Goal: Task Accomplishment & Management: Complete application form

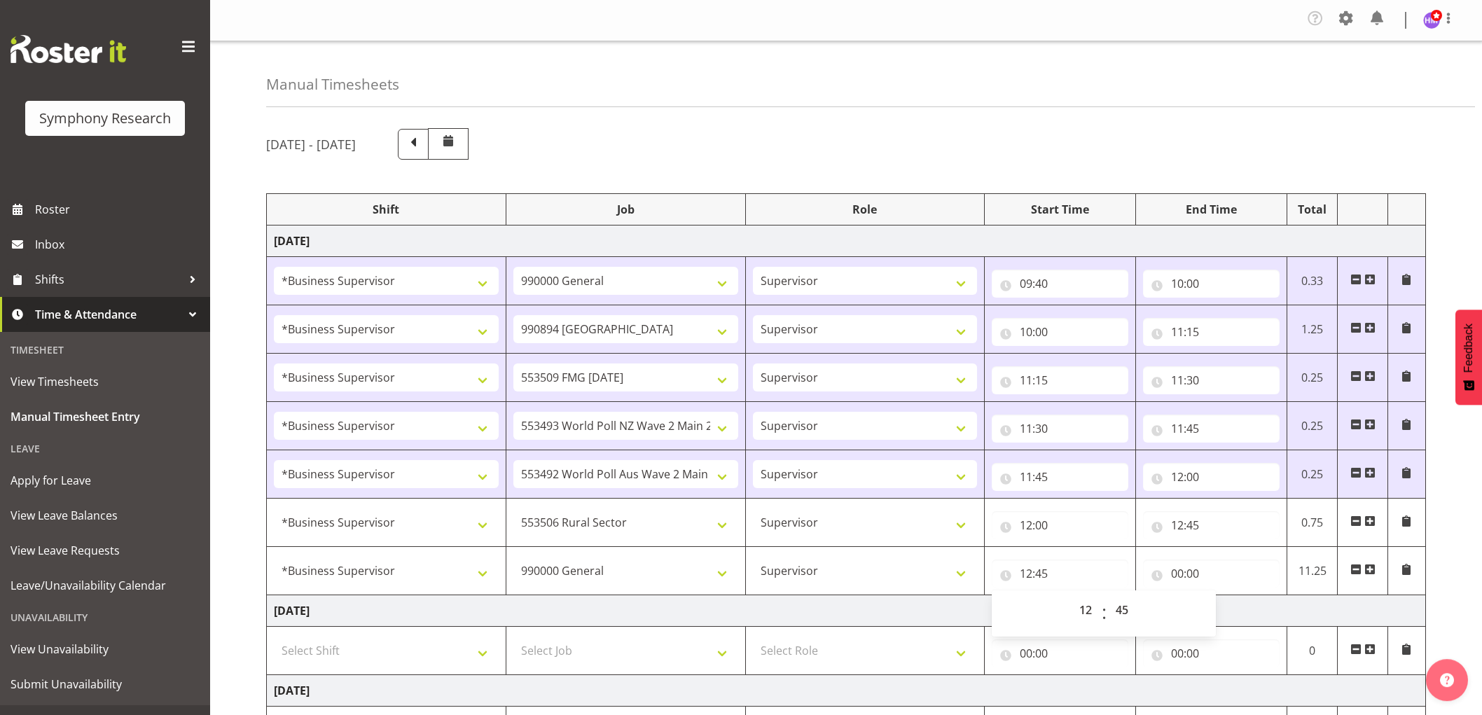
select select "1607"
select select "743"
select select "1607"
select select "10576"
select select "1607"
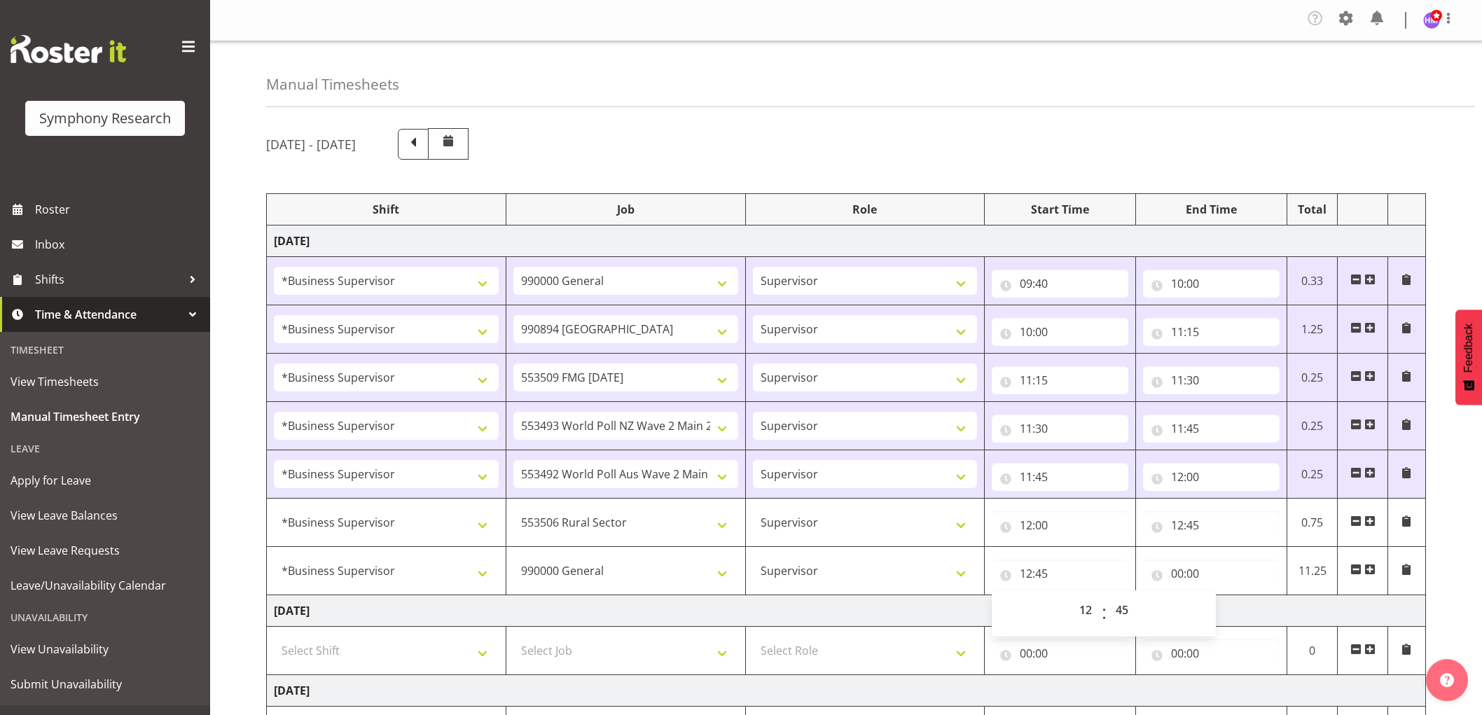
select select "10585"
select select "1607"
select select "10527"
select select "1607"
select select "10499"
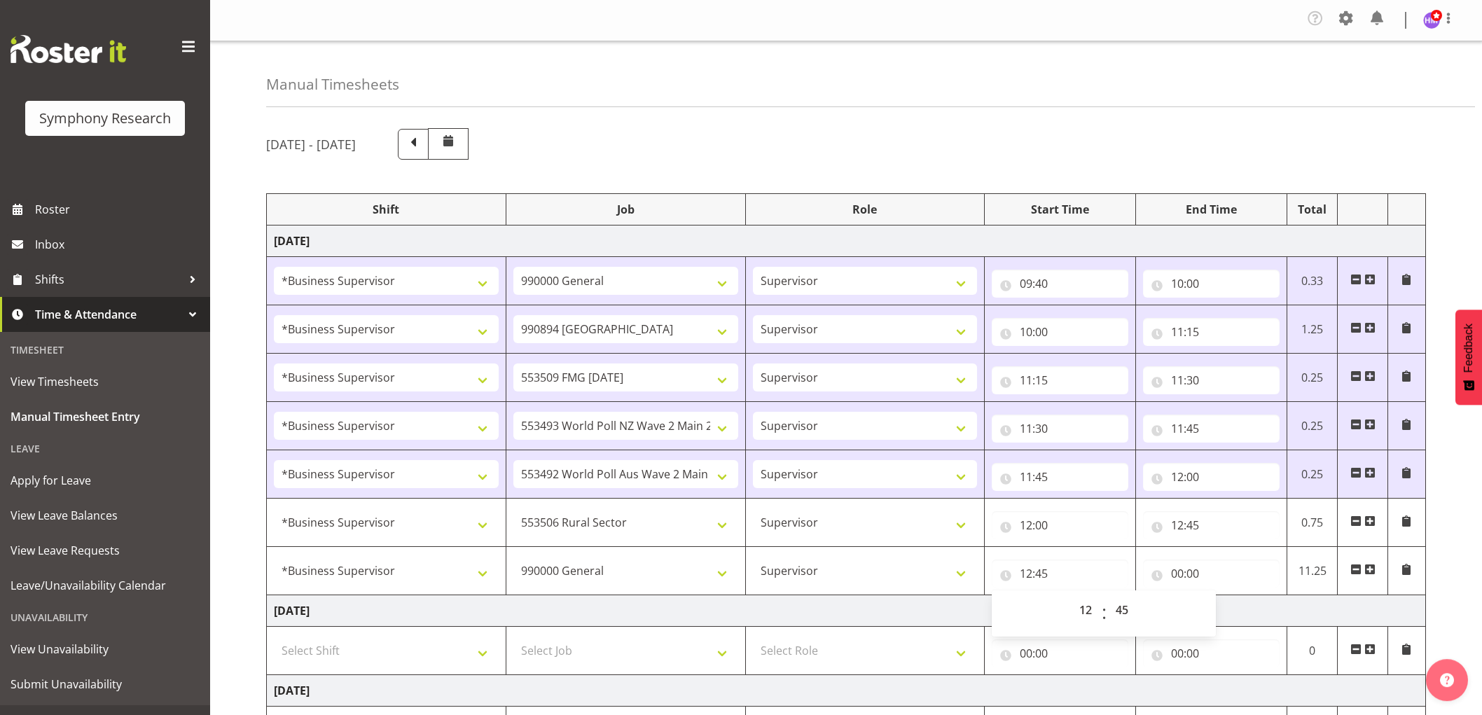
select select "1607"
select select "10587"
select select "1607"
select select "743"
select select "12"
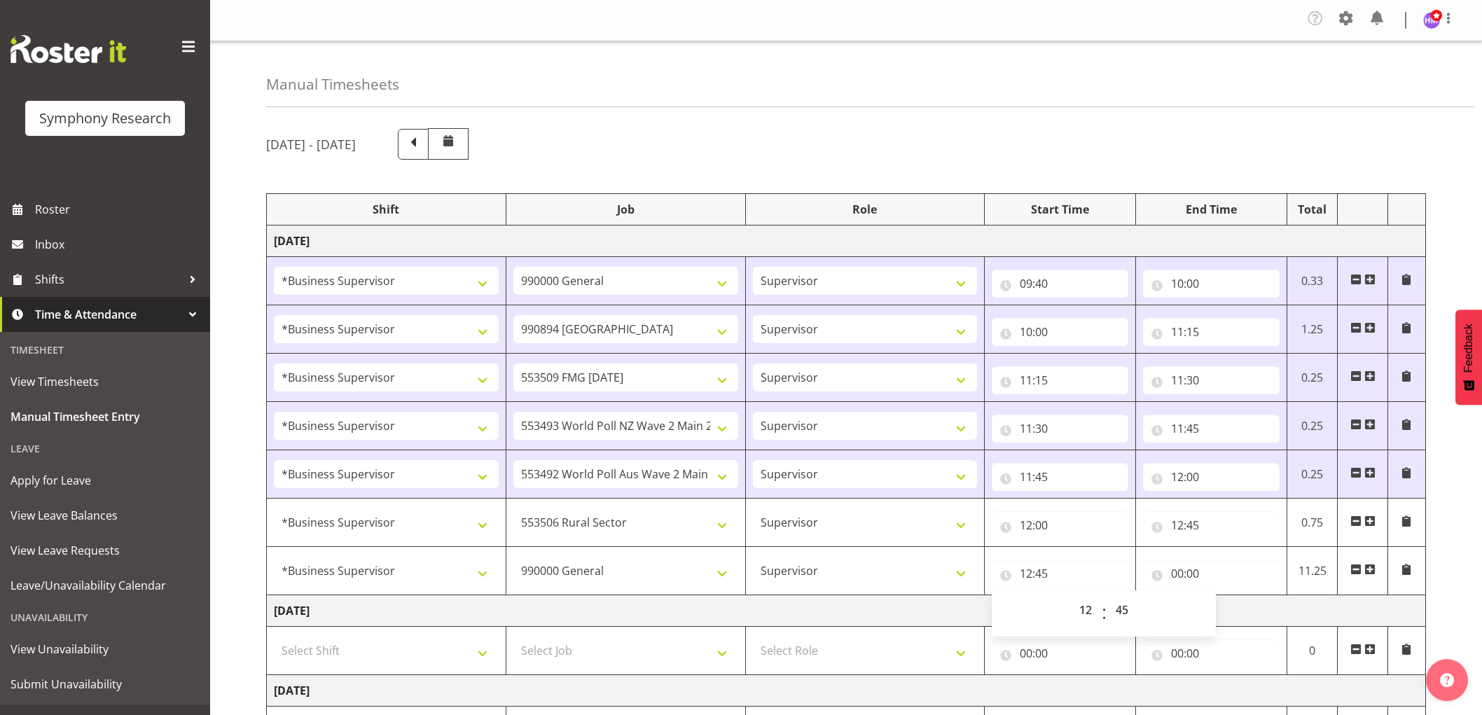
select select "45"
click at [1187, 578] on input "00:00" at bounding box center [1211, 573] width 137 height 28
click at [1236, 603] on select "00 01 02 03 04 05 06 07 08 09 10 11 12 13 14 15 16 17 18 19 20 21 22 23" at bounding box center [1238, 610] width 32 height 28
select select "13"
click at [1222, 597] on select "00 01 02 03 04 05 06 07 08 09 10 11 12 13 14 15 16 17 18 19 20 21 22 23" at bounding box center [1238, 610] width 32 height 28
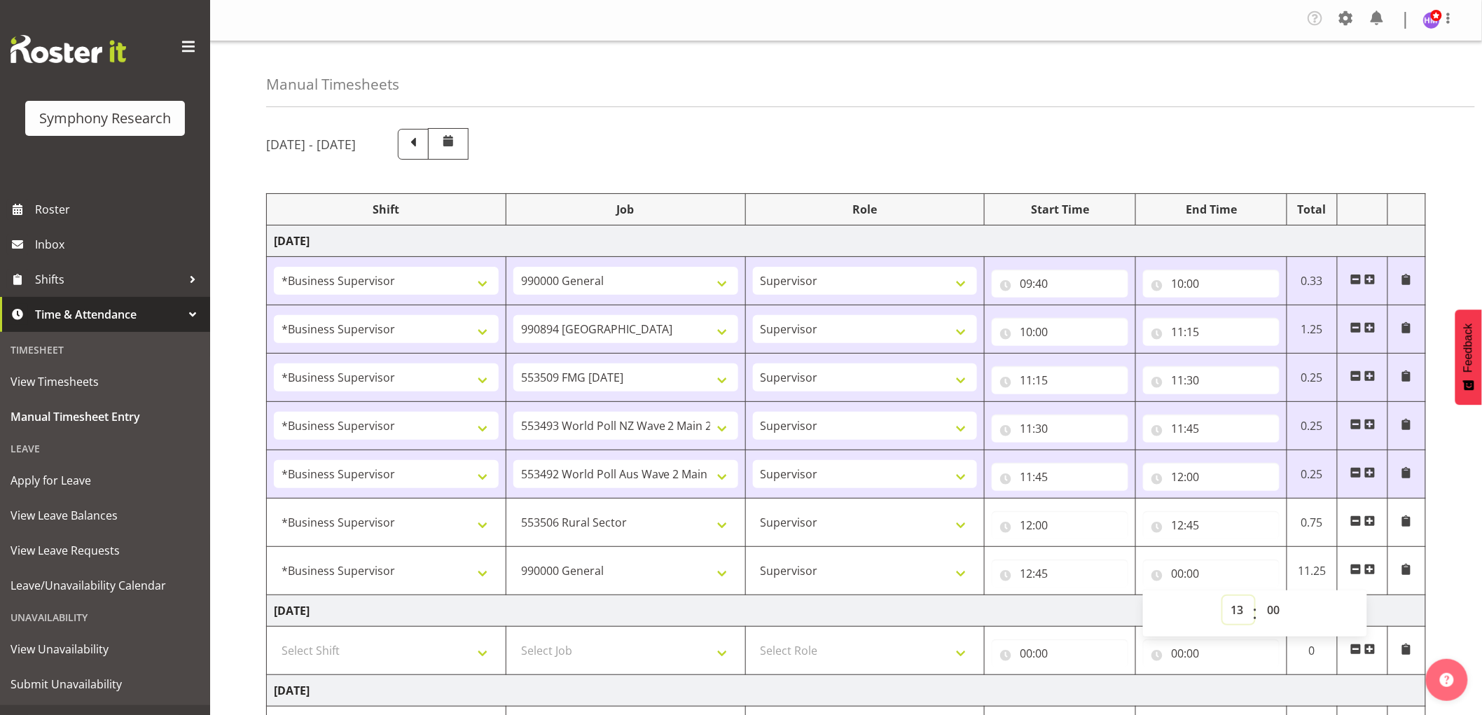
type input "13:00"
click at [1283, 609] on select "00 01 02 03 04 05 06 07 08 09 10 11 12 13 14 15 16 17 18 19 20 21 22 23 24 25 2…" at bounding box center [1275, 610] width 32 height 28
select select "15"
click at [1259, 597] on select "00 01 02 03 04 05 06 07 08 09 10 11 12 13 14 15 16 17 18 19 20 21 22 23 24 25 2…" at bounding box center [1275, 610] width 32 height 28
type input "13:15"
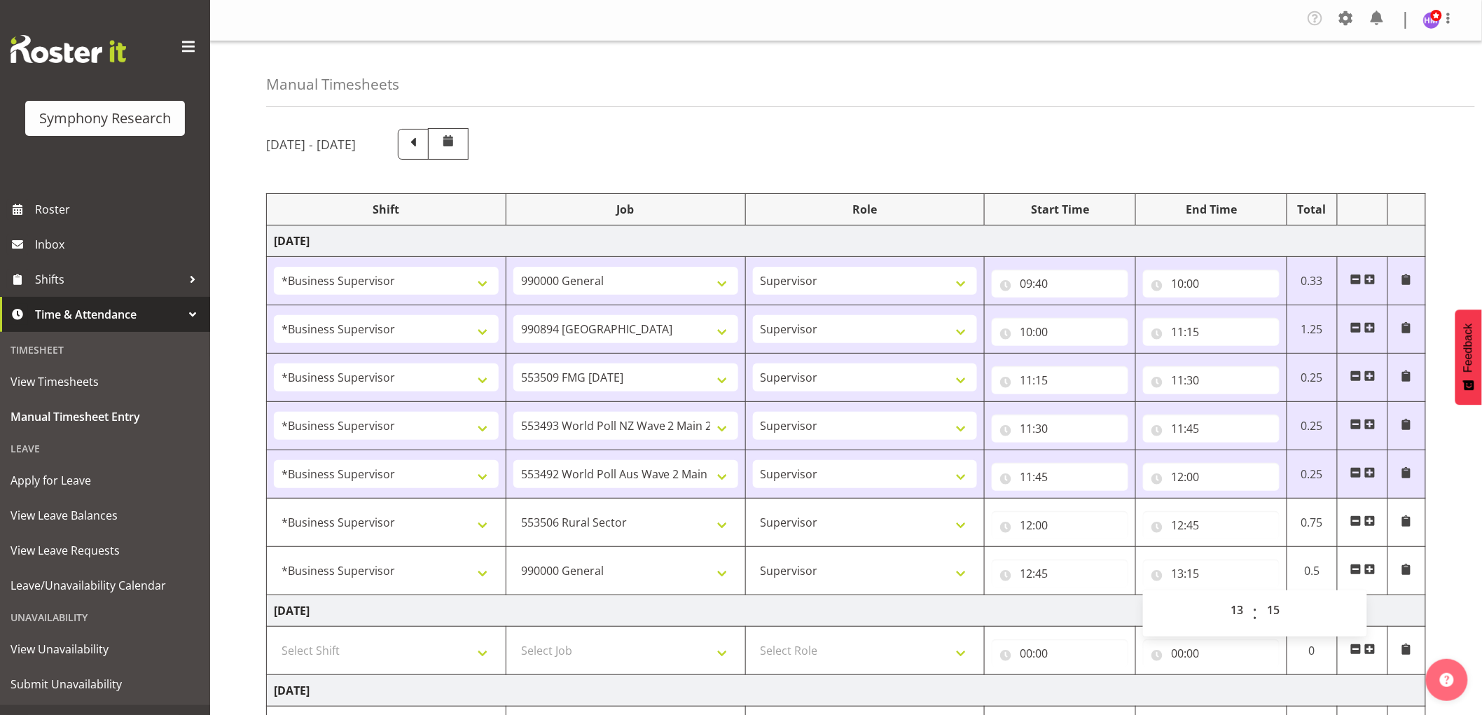
click at [1368, 573] on span at bounding box center [1369, 569] width 11 height 11
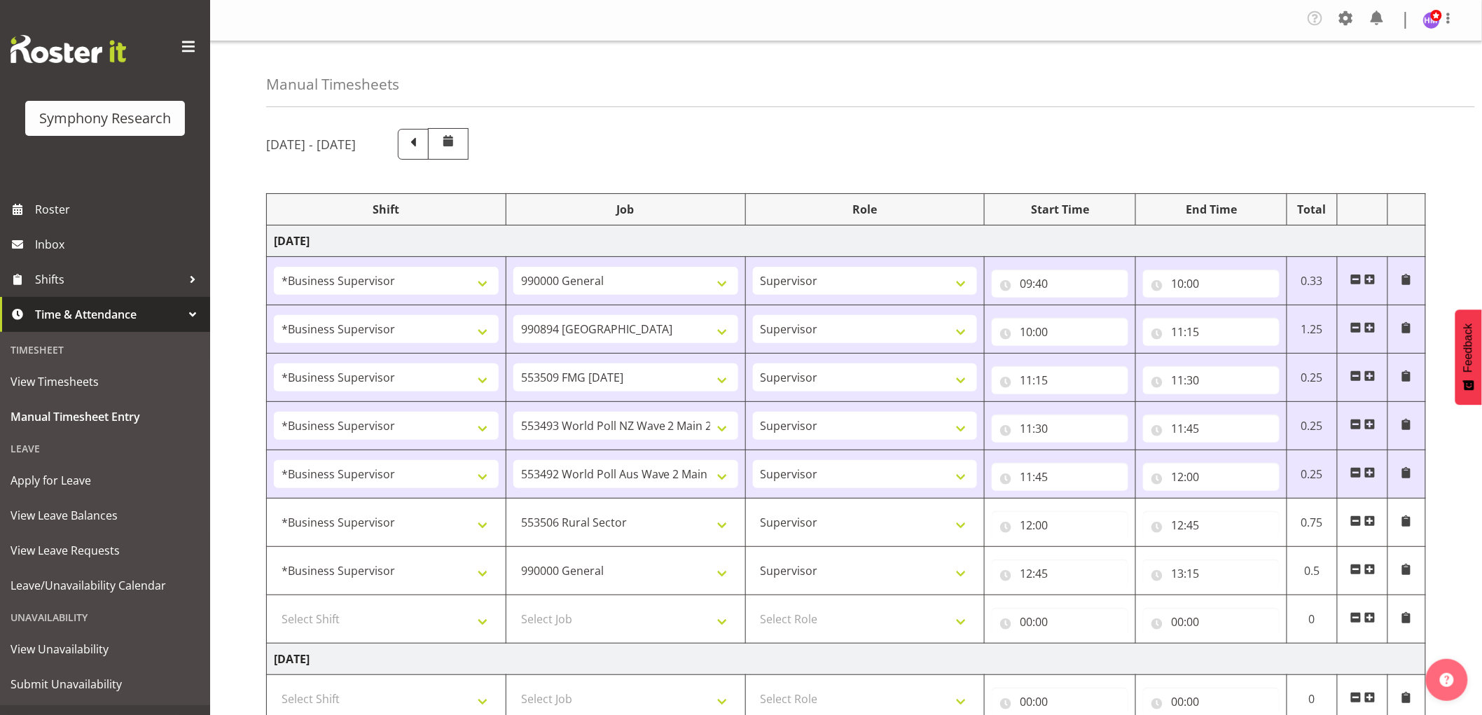
click at [416, 603] on td "Select Shift !!Weekend Residential (Roster IT Shift Label) *Business 9/10am ~ 4…" at bounding box center [386, 619] width 239 height 48
click at [422, 608] on select "Select Shift !!Weekend Residential (Roster IT Shift Label) *Business 9/10am ~ 4…" at bounding box center [386, 619] width 225 height 28
select select "1607"
click at [274, 606] on select "Select Shift !!Weekend Residential (Roster IT Shift Label) *Business 9/10am ~ 4…" at bounding box center [386, 619] width 225 height 28
click at [666, 620] on select "Select Job 550060 IF Admin 553492 World Poll Aus Wave 2 Main 2025 553493 World …" at bounding box center [625, 619] width 225 height 28
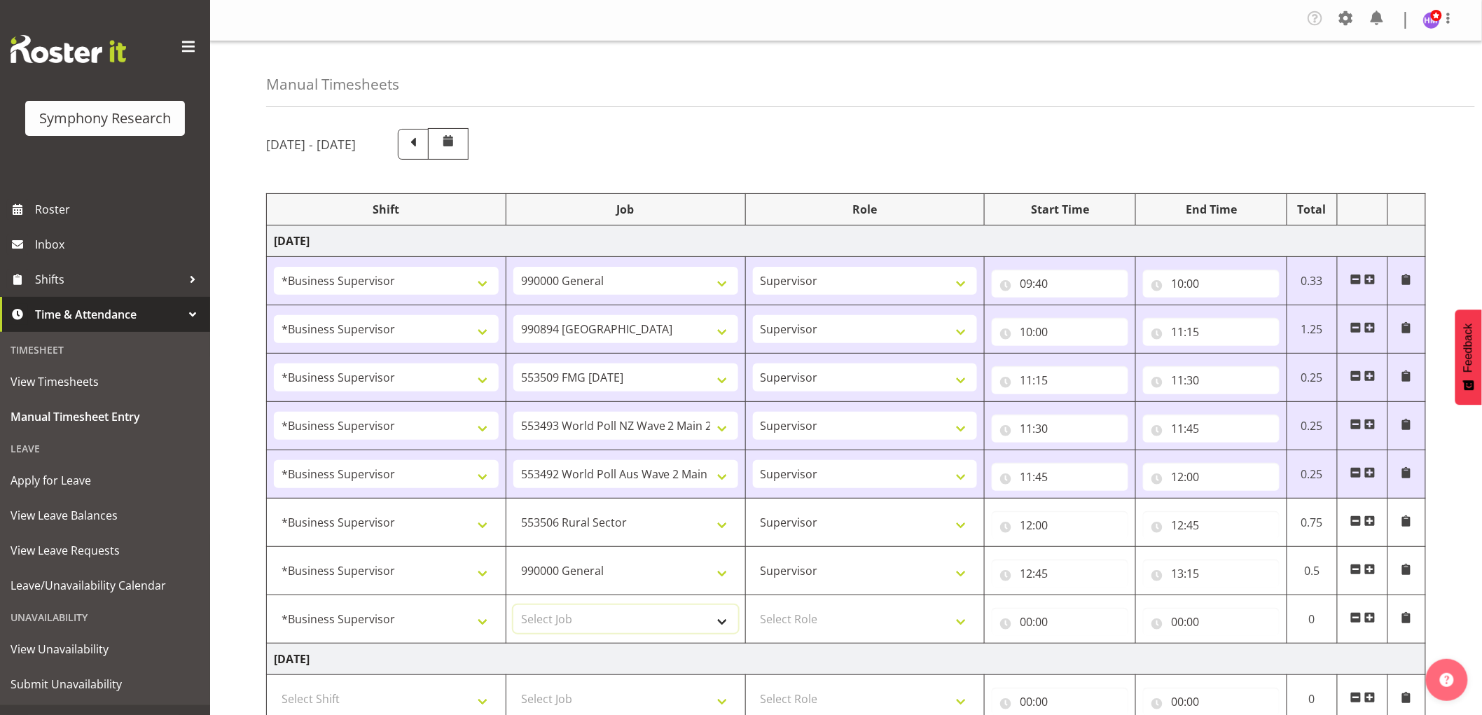
select select "10587"
click at [513, 606] on select "Select Job 550060 IF Admin 553492 World Poll Aus Wave 2 Main 2025 553493 World …" at bounding box center [625, 619] width 225 height 28
click at [786, 578] on select "Supervisor Interviewing Briefing" at bounding box center [865, 571] width 225 height 28
click at [821, 567] on select "Supervisor Interviewing Briefing" at bounding box center [865, 571] width 225 height 28
click at [821, 631] on select "Select Role Supervisor Interviewing Briefing" at bounding box center [865, 619] width 225 height 28
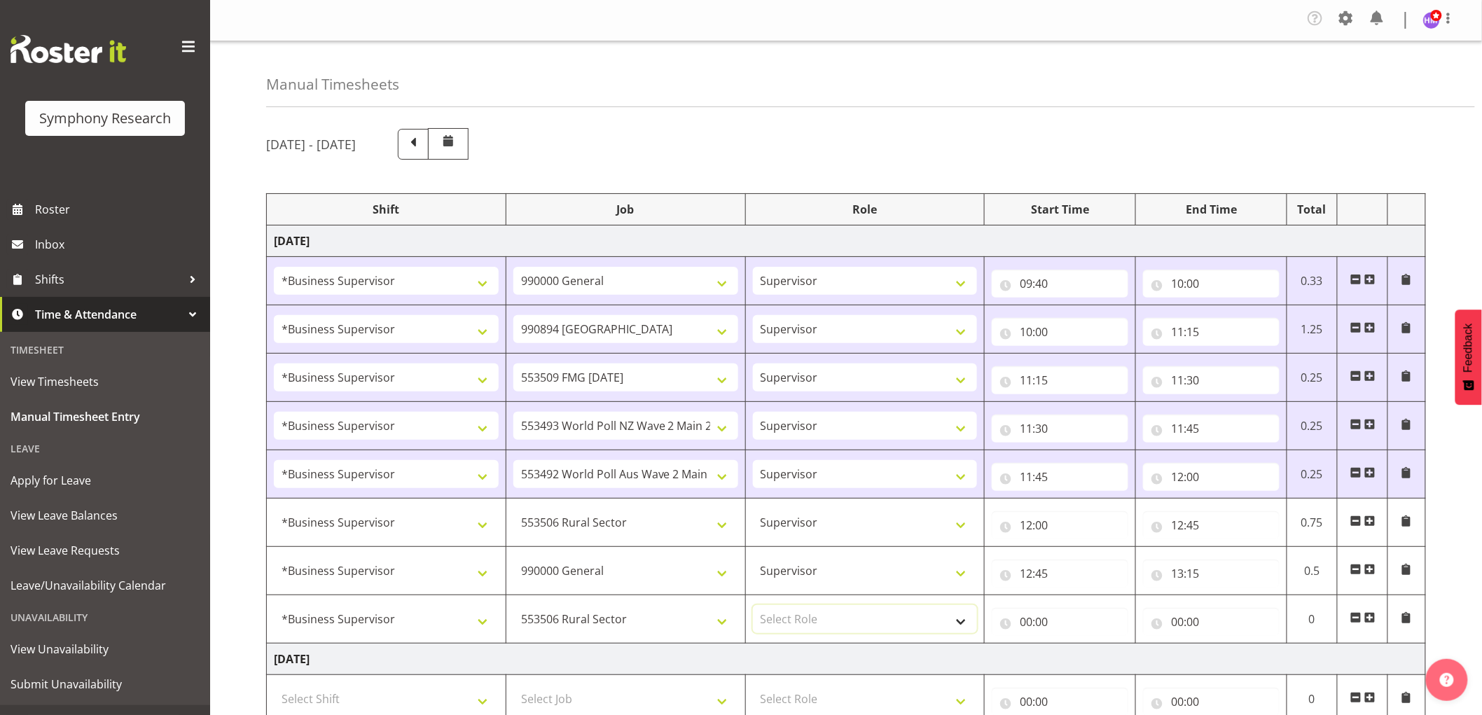
select select "45"
click at [753, 606] on select "Select Role Supervisor Interviewing Briefing" at bounding box center [865, 619] width 225 height 28
click at [987, 611] on td "00:00 00 01 02 03 04 05 06 07 08 09 10 11 12 13 14 15 16 17 18 19 20 21 22 23 :…" at bounding box center [1059, 619] width 151 height 48
click at [1033, 623] on input "00:00" at bounding box center [1059, 622] width 137 height 28
drag, startPoint x: 1084, startPoint y: 655, endPoint x: 1097, endPoint y: 676, distance: 24.9
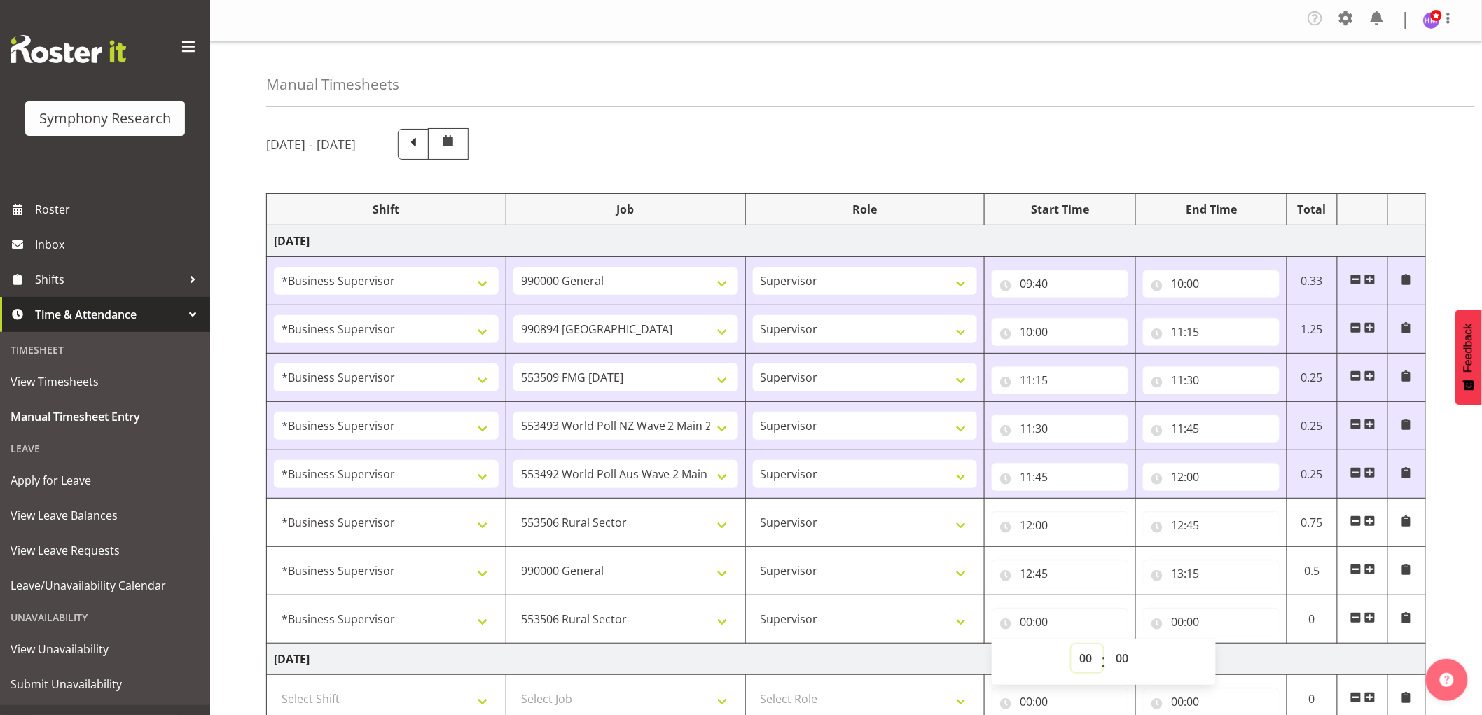
click at [1085, 656] on select "00 01 02 03 04 05 06 07 08 09 10 11 12 13 14 15 16 17 18 19 20 21 22 23" at bounding box center [1087, 658] width 32 height 28
select select "10"
click at [1071, 646] on select "00 01 02 03 04 05 06 07 08 09 10 11 12 13 14 15 16 17 18 19 20 21 22 23" at bounding box center [1087, 658] width 32 height 28
type input "10:00"
drag, startPoint x: 1076, startPoint y: 670, endPoint x: 1097, endPoint y: 665, distance: 21.6
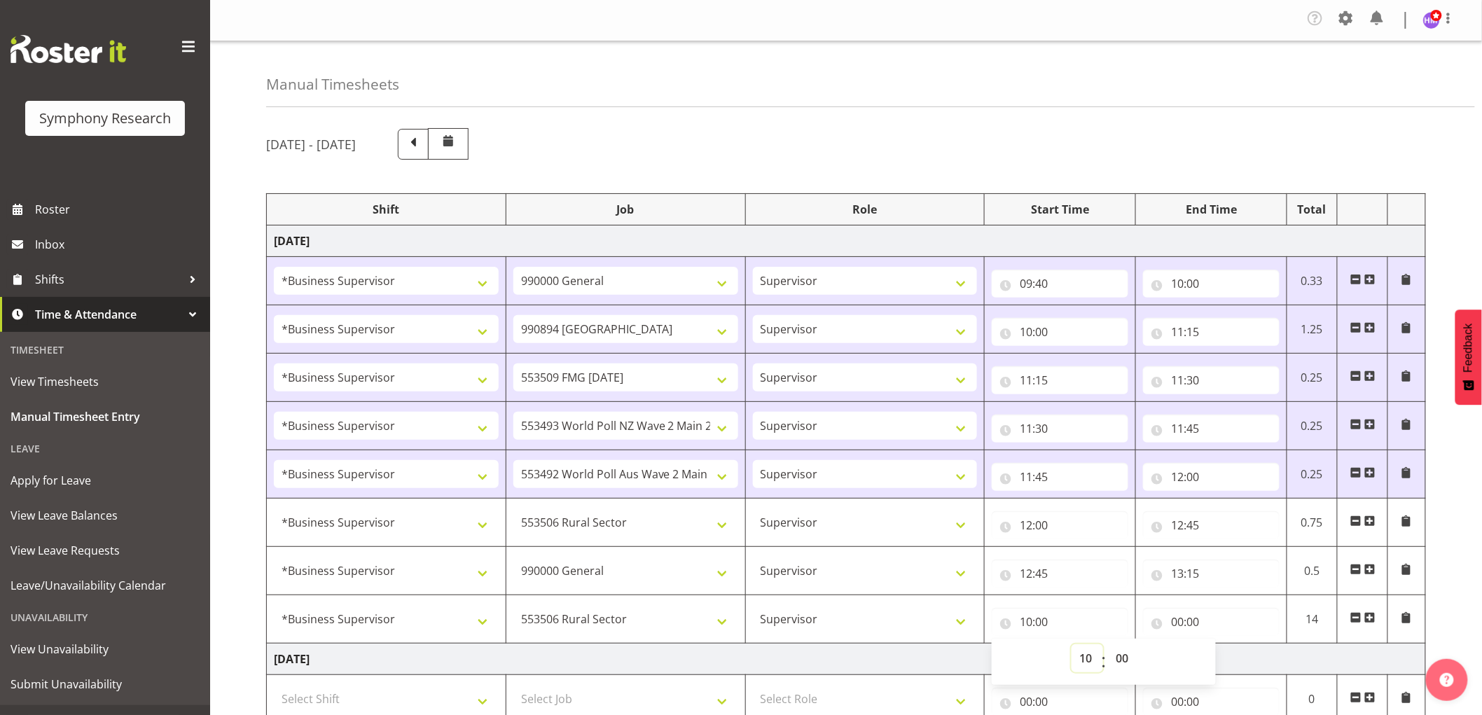
click at [1076, 670] on select "00 01 02 03 04 05 06 07 08 09 10 11 12 13 14 15 16 17 18 19 20 21 22 23" at bounding box center [1087, 658] width 32 height 28
select select "13"
click at [1071, 646] on select "00 01 02 03 04 05 06 07 08 09 10 11 12 13 14 15 16 17 18 19 20 21 22 23" at bounding box center [1087, 658] width 32 height 28
type input "13:00"
drag, startPoint x: 1127, startPoint y: 653, endPoint x: 1128, endPoint y: 662, distance: 9.1
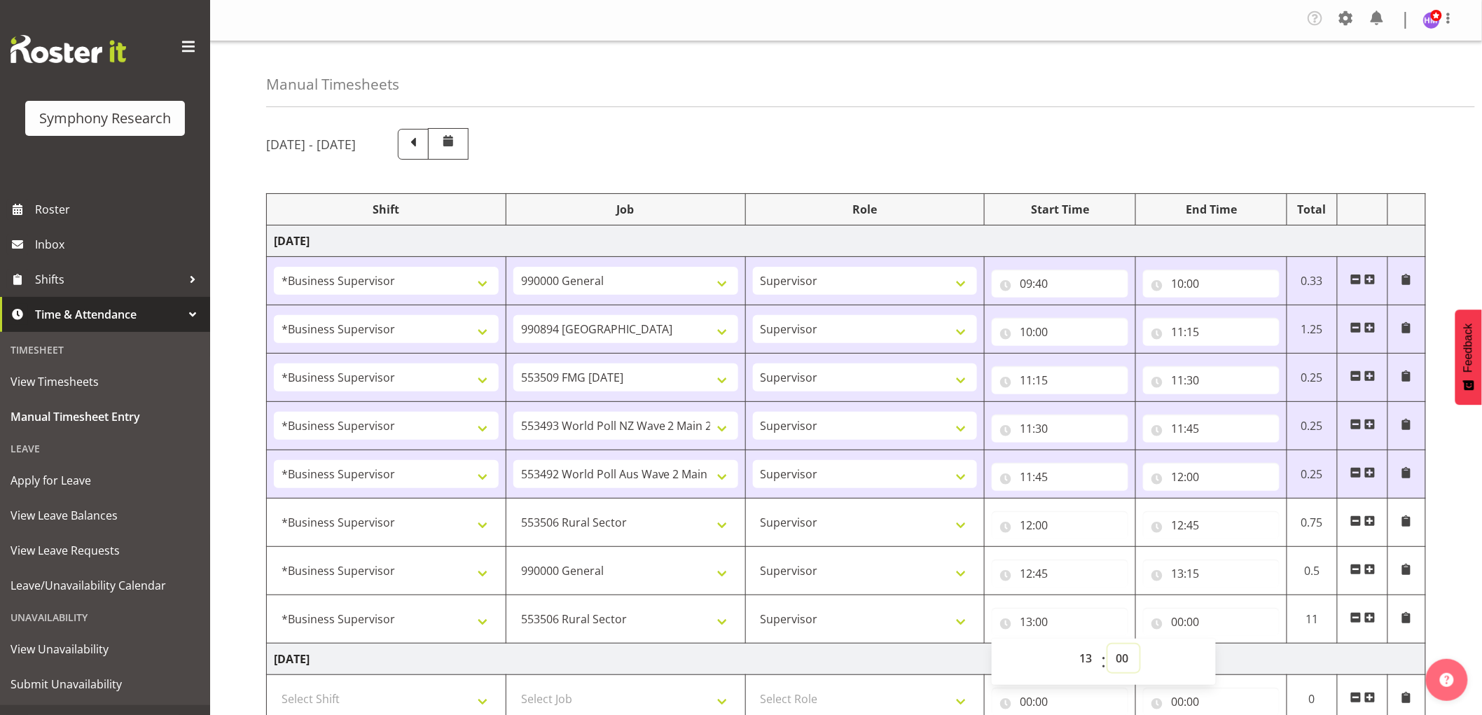
click at [1135, 653] on select "00 01 02 03 04 05 06 07 08 09 10 11 12 13 14 15 16 17 18 19 20 21 22 23 24 25 2…" at bounding box center [1124, 658] width 32 height 28
select select "15"
click at [1108, 646] on select "00 01 02 03 04 05 06 07 08 09 10 11 12 13 14 15 16 17 18 19 20 21 22 23 24 25 2…" at bounding box center [1124, 658] width 32 height 28
type input "13:15"
click at [1178, 627] on input "00:00" at bounding box center [1211, 622] width 137 height 28
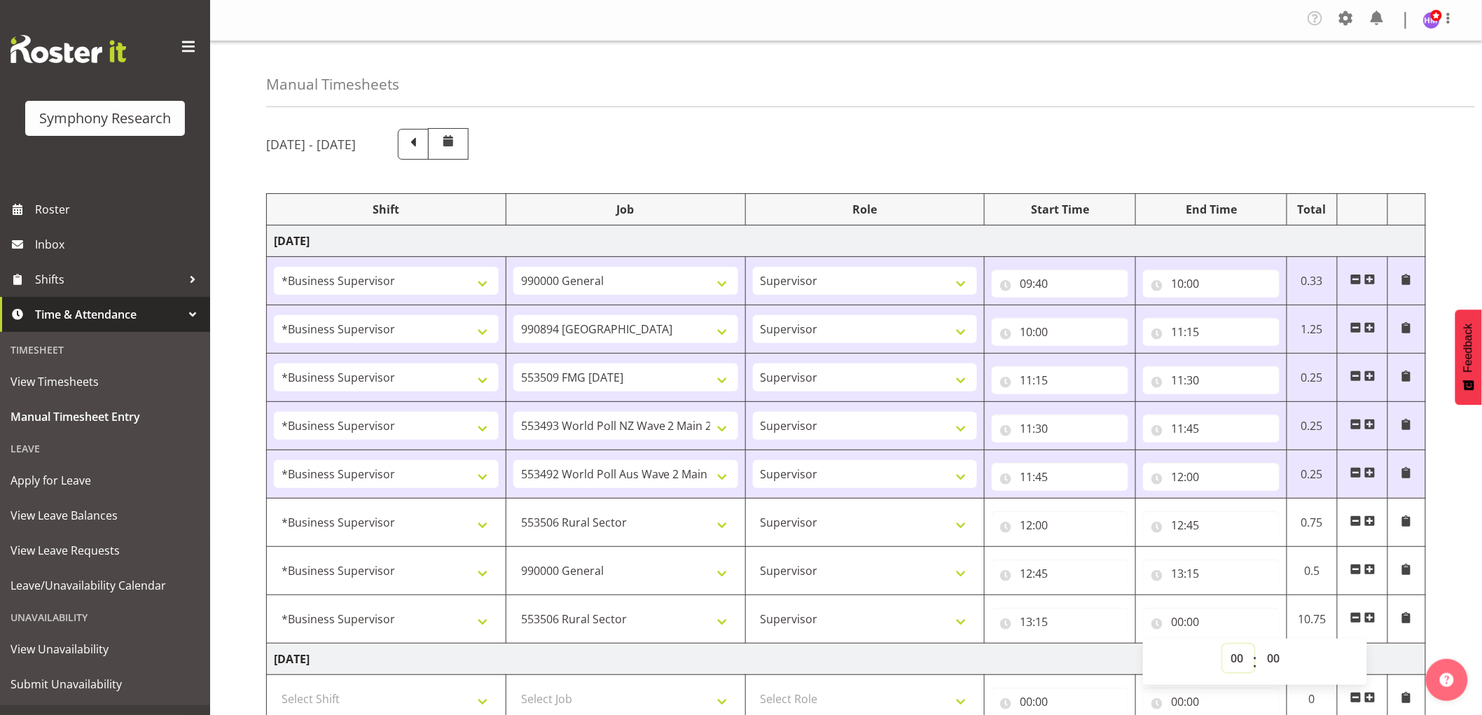
click at [1232, 669] on select "00 01 02 03 04 05 06 07 08 09 10 11 12 13 14 15 16 17 18 19 20 21 22 23" at bounding box center [1238, 658] width 32 height 28
select select "14"
click at [1222, 646] on select "00 01 02 03 04 05 06 07 08 09 10 11 12 13 14 15 16 17 18 19 20 21 22 23" at bounding box center [1238, 658] width 32 height 28
type input "14:00"
drag, startPoint x: 1278, startPoint y: 658, endPoint x: 1315, endPoint y: 705, distance: 59.8
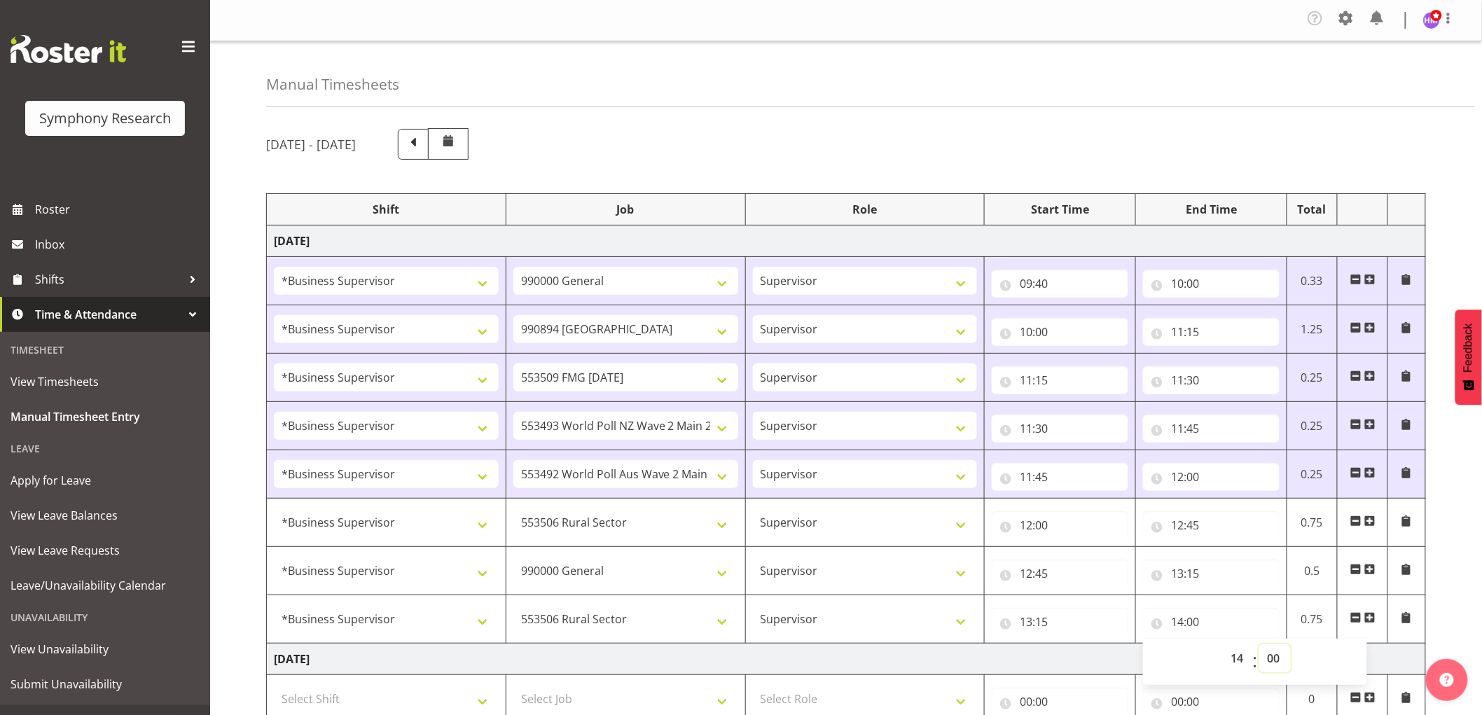
click at [1290, 662] on select "00 01 02 03 04 05 06 07 08 09 10 11 12 13 14 15 16 17 18 19 20 21 22 23 24 25 2…" at bounding box center [1275, 658] width 32 height 28
select select "10"
click at [1259, 646] on select "00 01 02 03 04 05 06 07 08 09 10 11 12 13 14 15 16 17 18 19 20 21 22 23 24 25 2…" at bounding box center [1275, 658] width 32 height 28
type input "14:10"
click at [950, 125] on div "[DATE] - [DATE] Shift Job Role Start Time End Time Total [DATE] !!Weekend Resid…" at bounding box center [873, 659] width 1215 height 1083
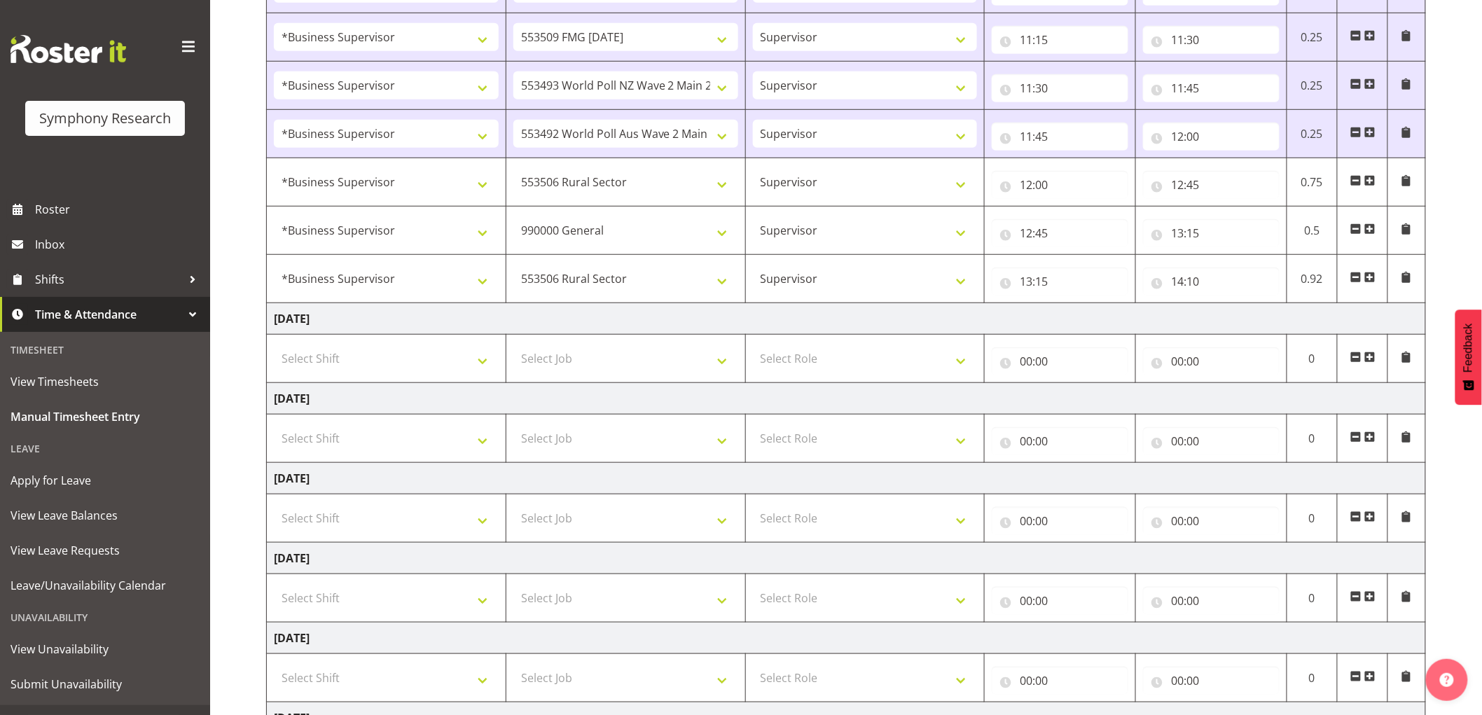
scroll to position [500, 0]
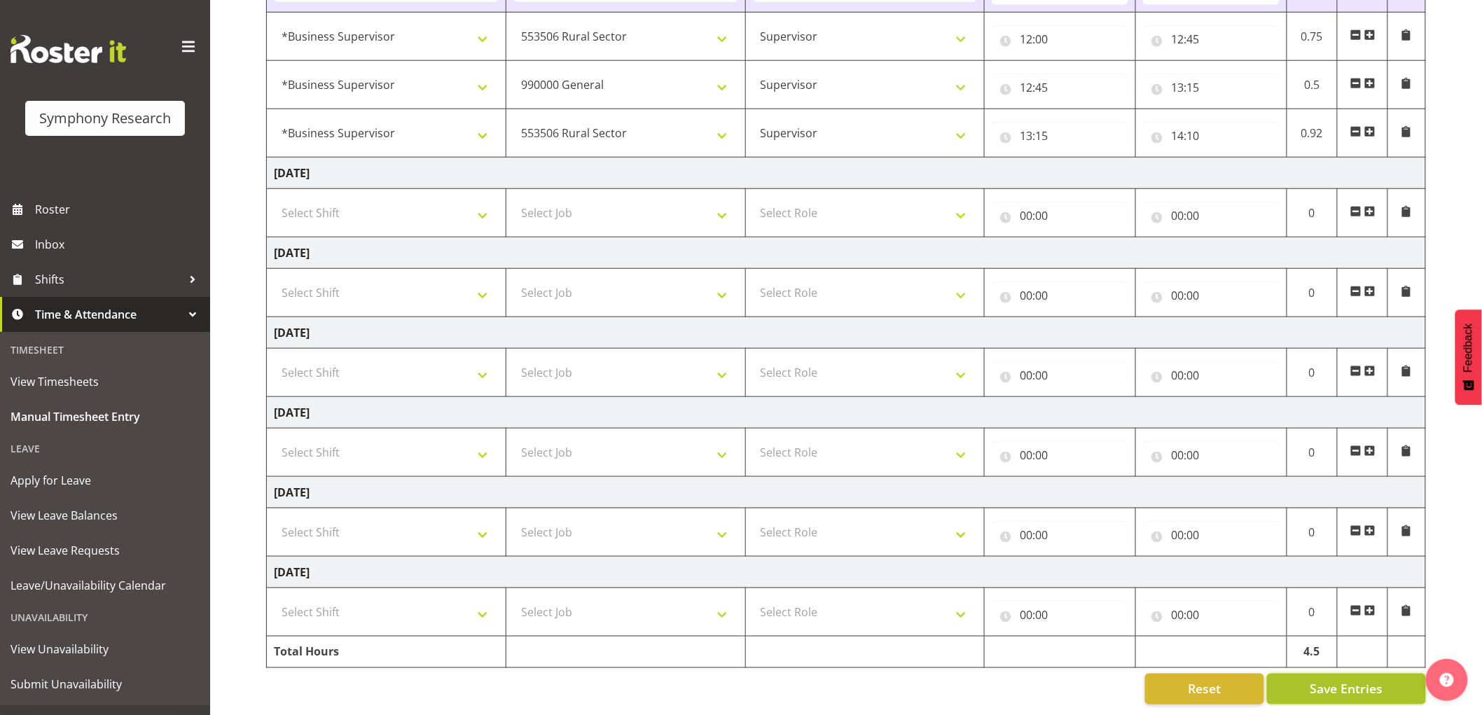
click at [1304, 677] on button "Save Entries" at bounding box center [1346, 689] width 159 height 31
